Goal: Task Accomplishment & Management: Complete application form

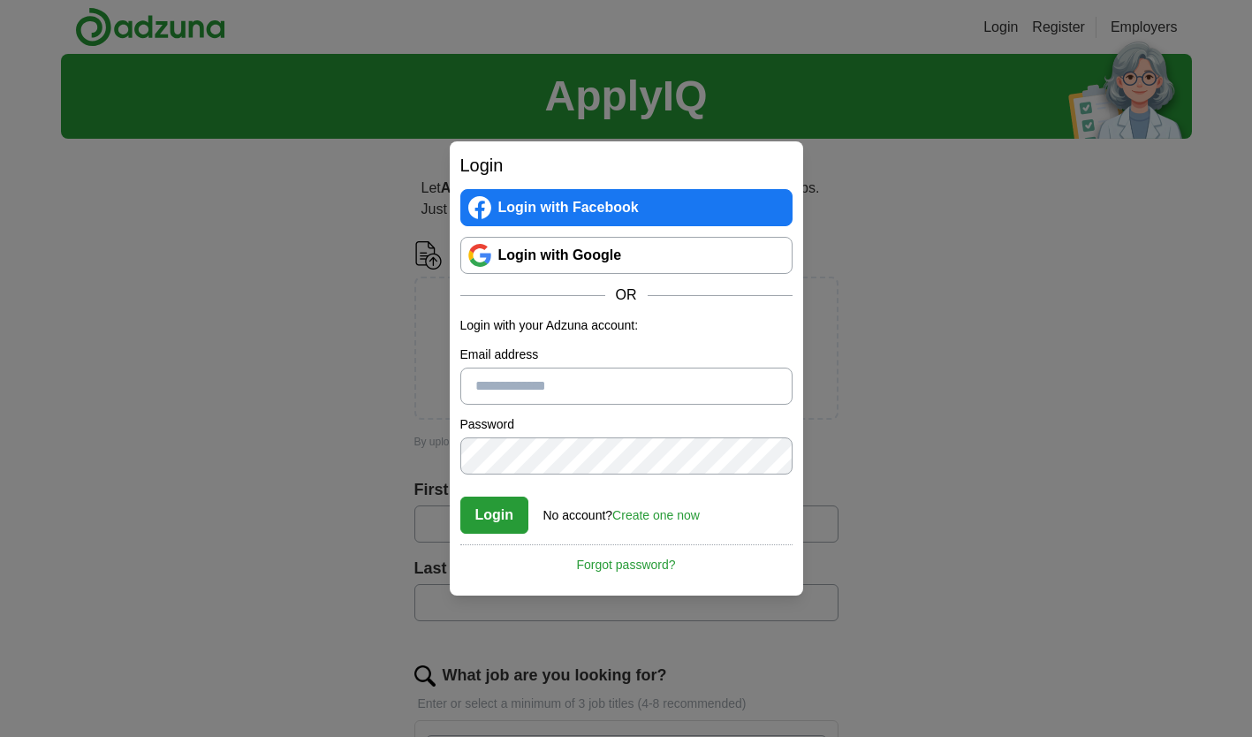
click at [970, 192] on div "Login Login with Facebook Login with Google OR Login with your Adzuna account: …" at bounding box center [626, 368] width 1252 height 737
click at [576, 378] on input "Email address" at bounding box center [626, 386] width 332 height 37
type input "*"
click at [641, 509] on link "Create one now" at bounding box center [655, 515] width 87 height 14
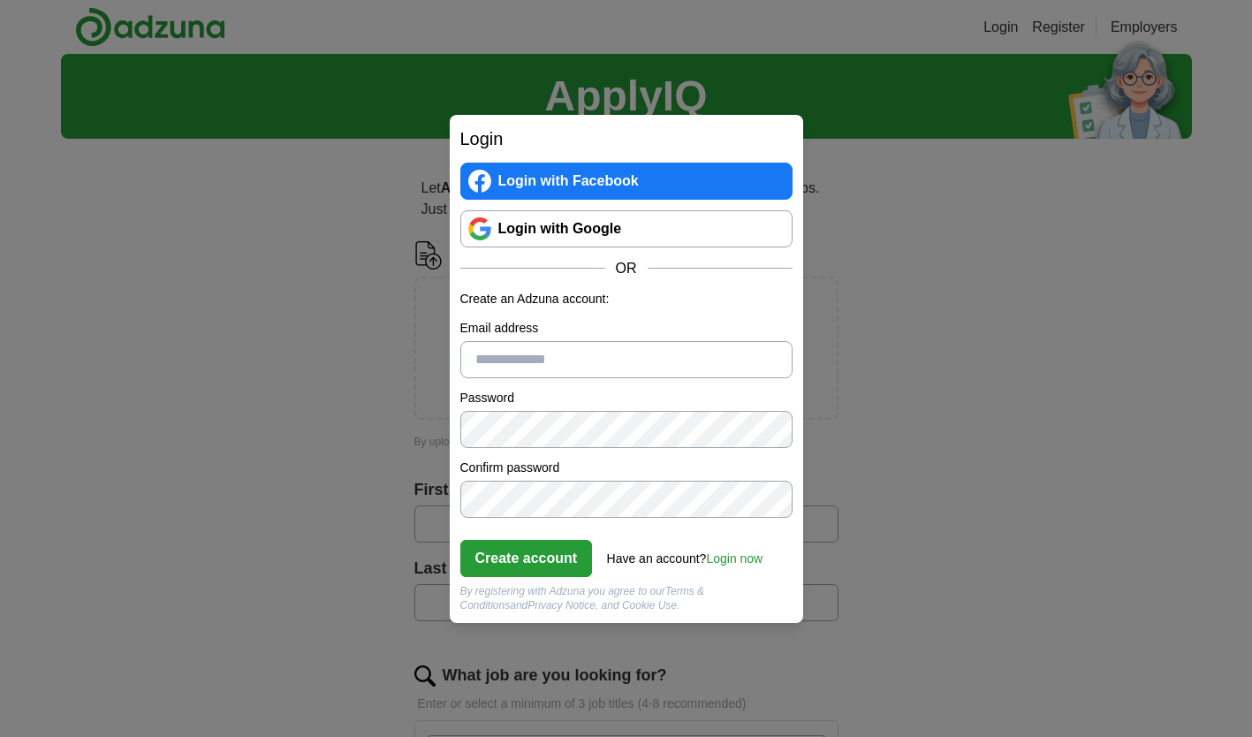
click at [545, 358] on input "Email address" at bounding box center [626, 359] width 332 height 37
type input "**********"
click at [526, 565] on button "Create account" at bounding box center [526, 558] width 133 height 37
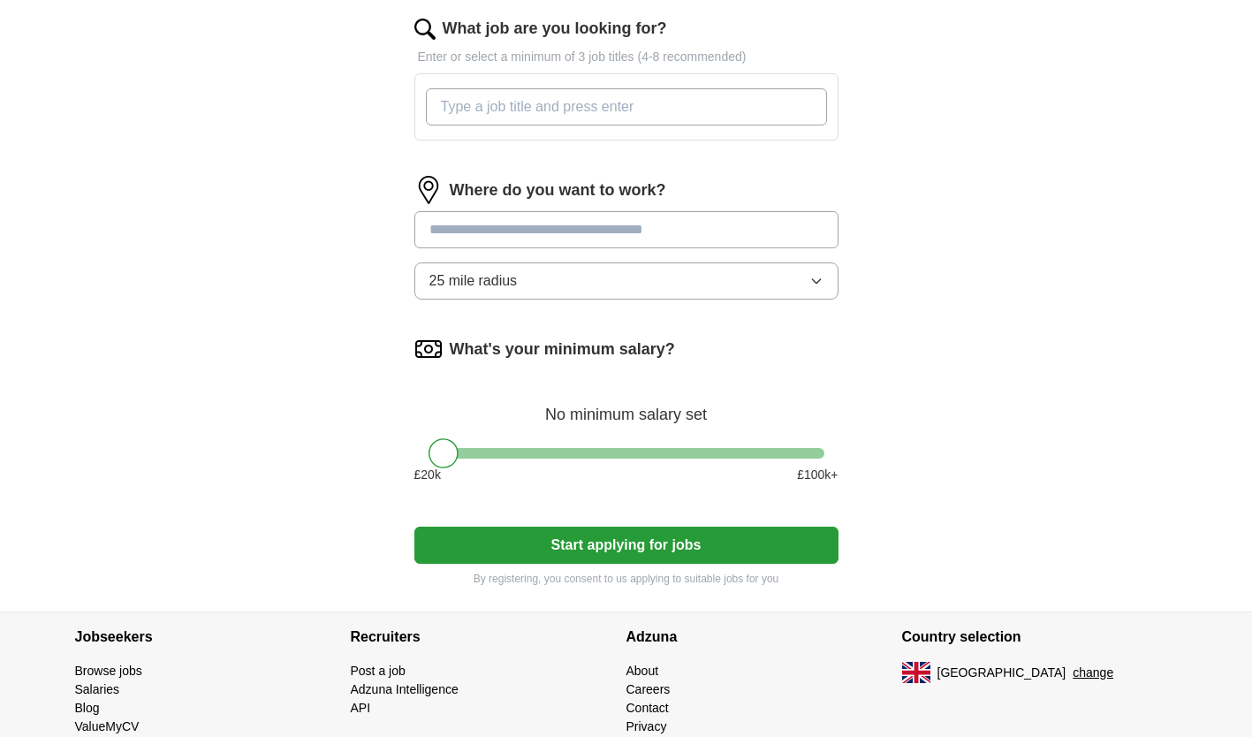
scroll to position [718, 0]
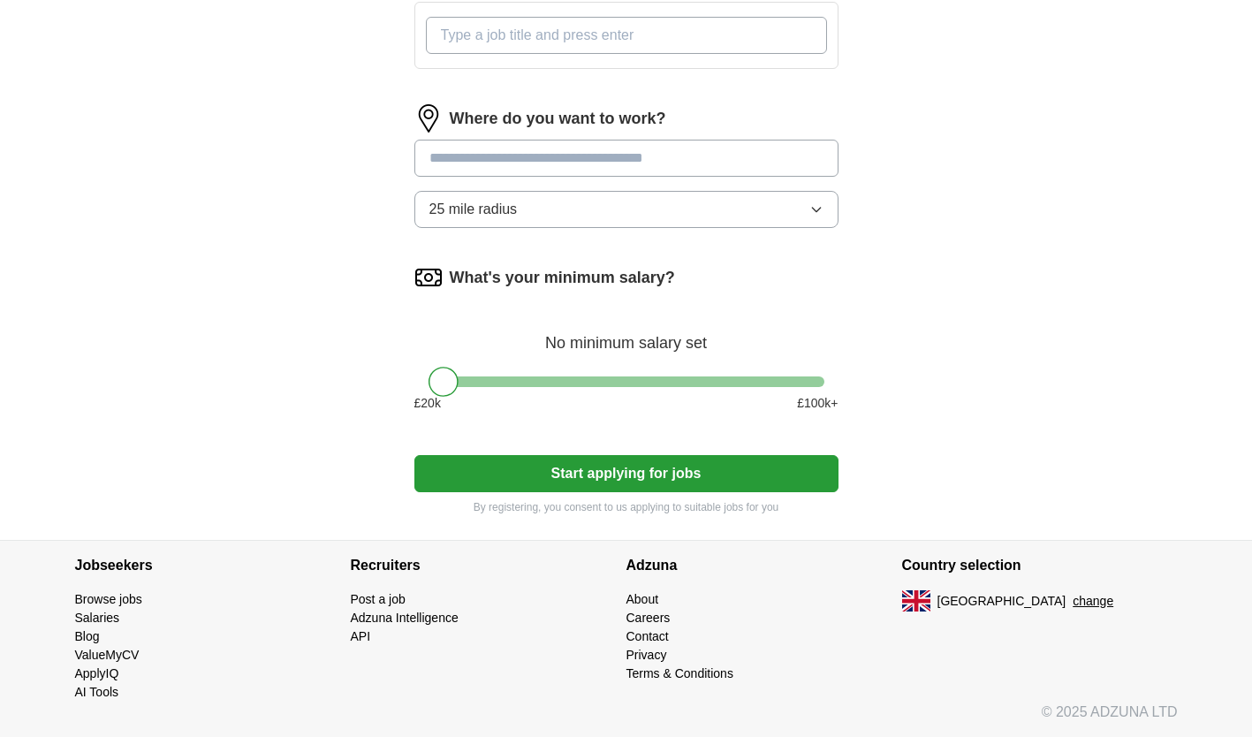
click at [106, 596] on link "Browse jobs" at bounding box center [108, 599] width 67 height 14
